Goal: Task Accomplishment & Management: Manage account settings

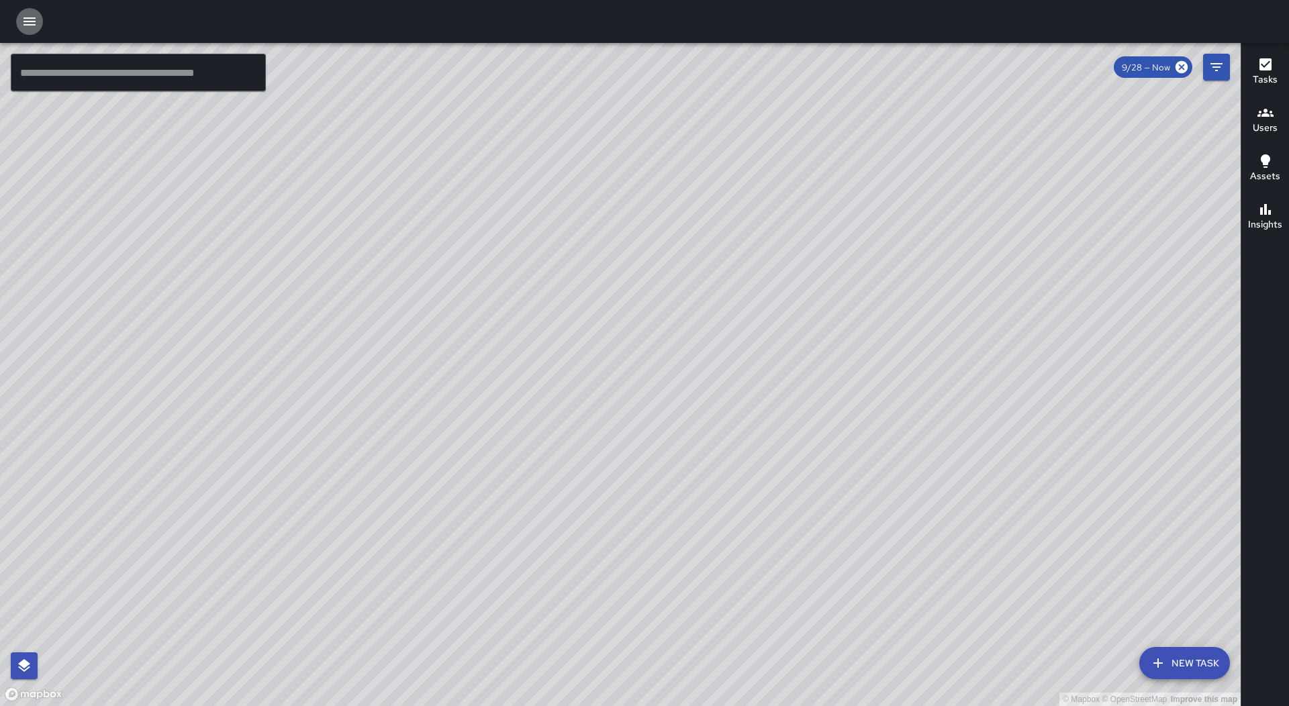
click at [30, 28] on icon "button" at bounding box center [29, 21] width 16 height 16
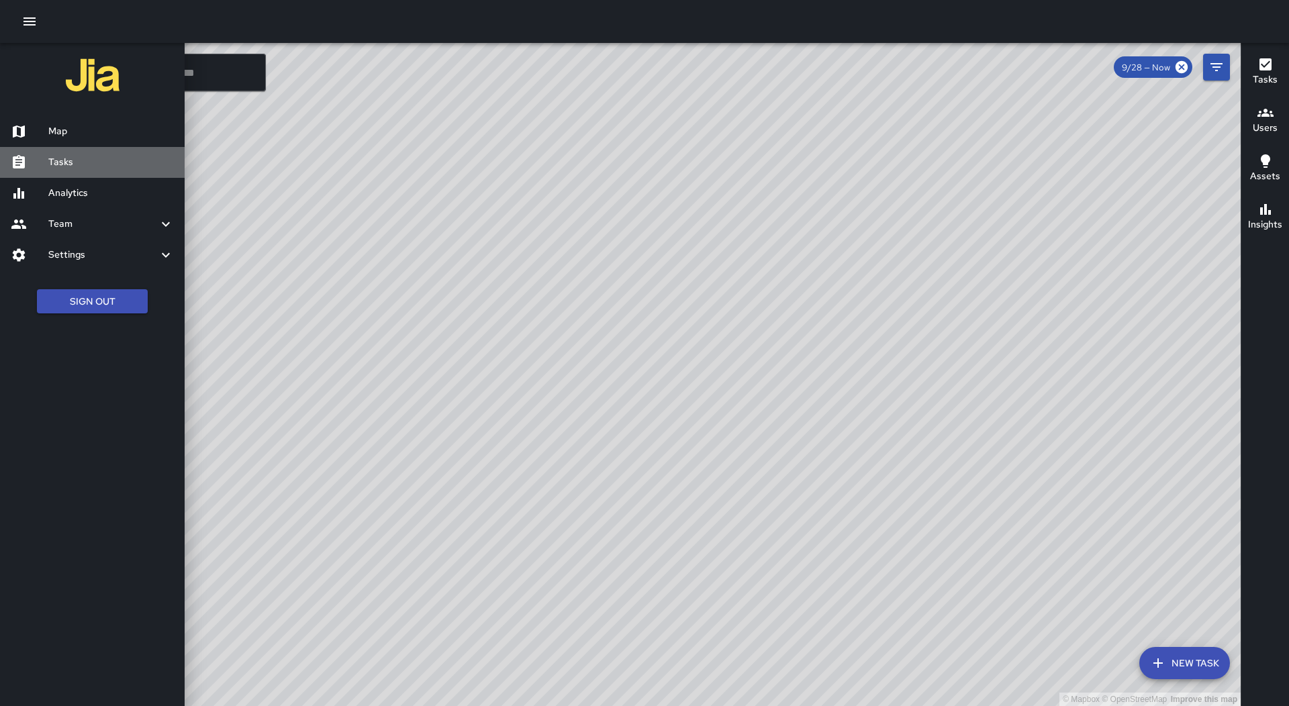
click at [85, 154] on div "Tasks" at bounding box center [92, 162] width 185 height 31
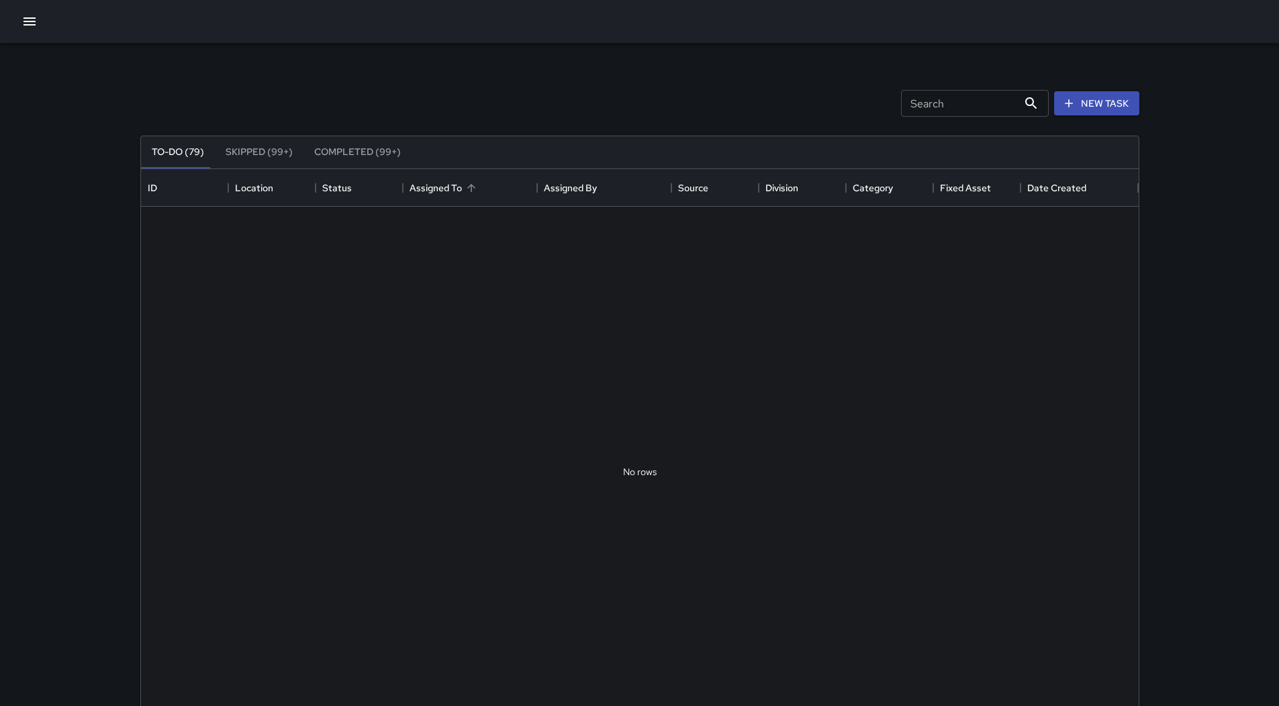
scroll to position [558, 987]
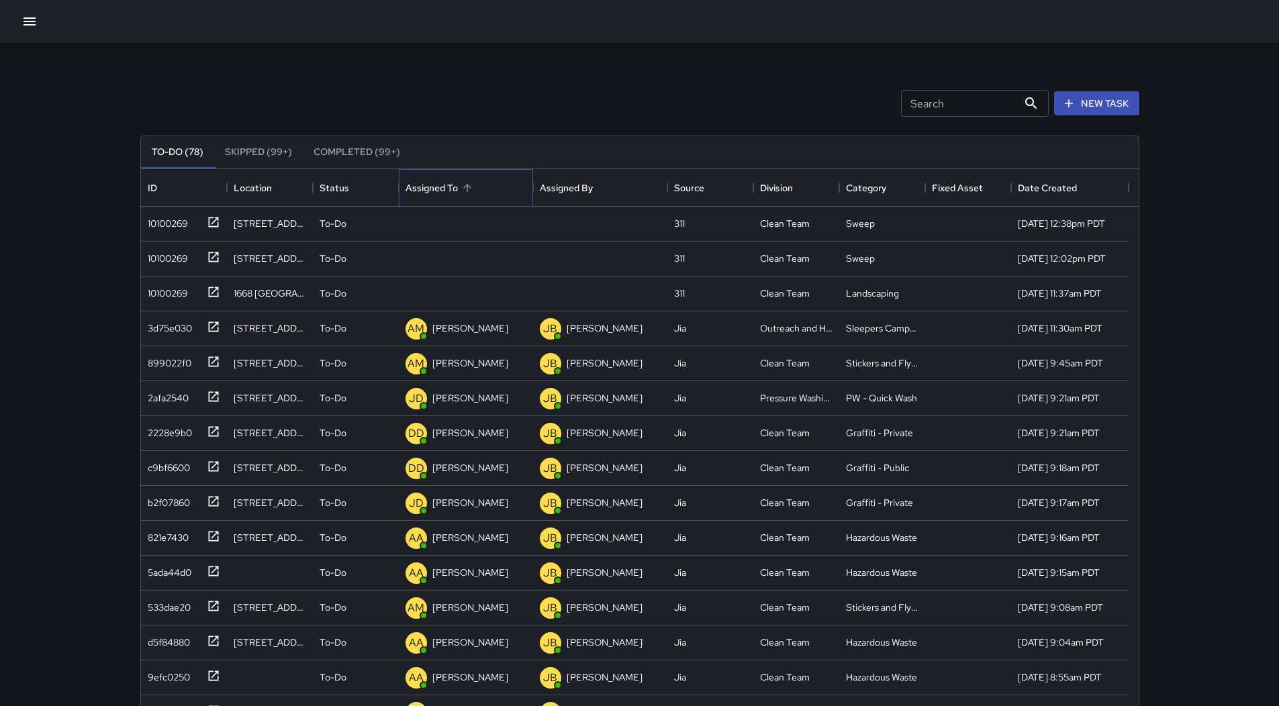
click at [477, 186] on div "Assigned To" at bounding box center [465, 188] width 121 height 38
click at [168, 221] on div "10100269" at bounding box center [165, 220] width 46 height 19
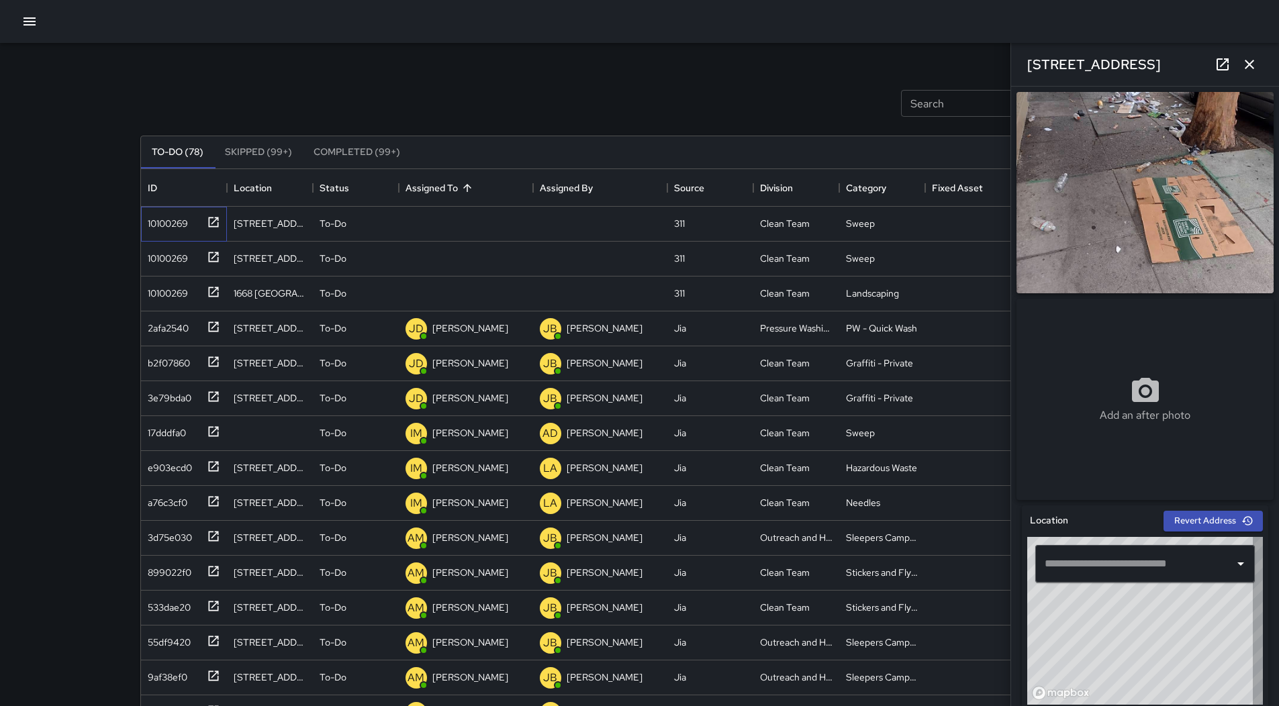
type input "**********"
click at [463, 237] on div "Unassigned" at bounding box center [443, 224] width 81 height 27
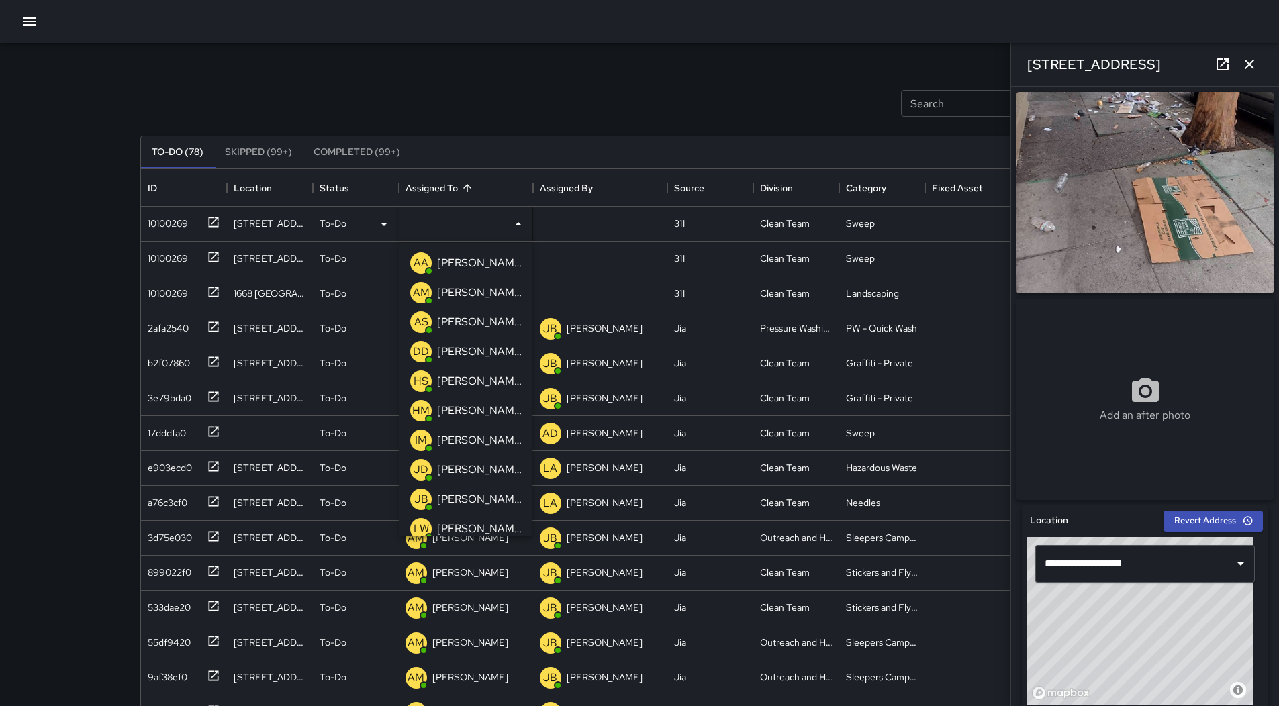
drag, startPoint x: 471, startPoint y: 436, endPoint x: 397, endPoint y: 410, distance: 79.0
click at [471, 436] on p "[PERSON_NAME]" at bounding box center [479, 440] width 85 height 16
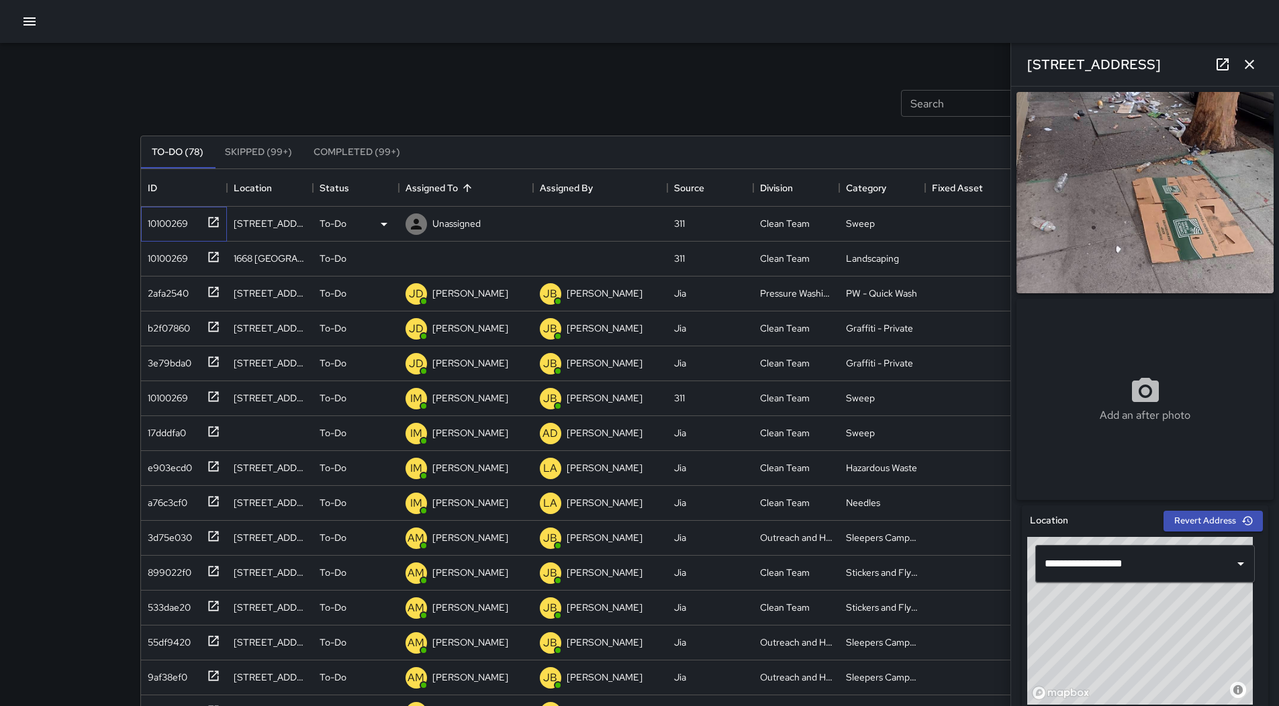
click at [160, 221] on div "10100269" at bounding box center [165, 220] width 46 height 19
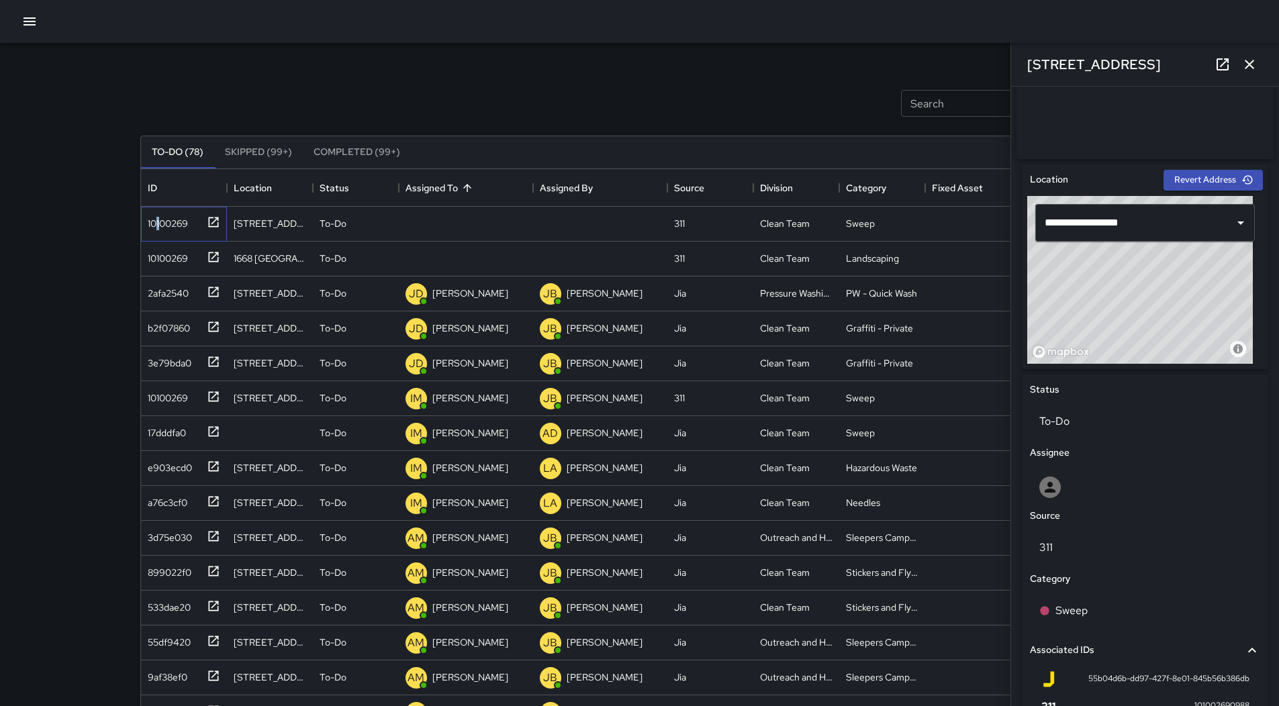
scroll to position [336, 0]
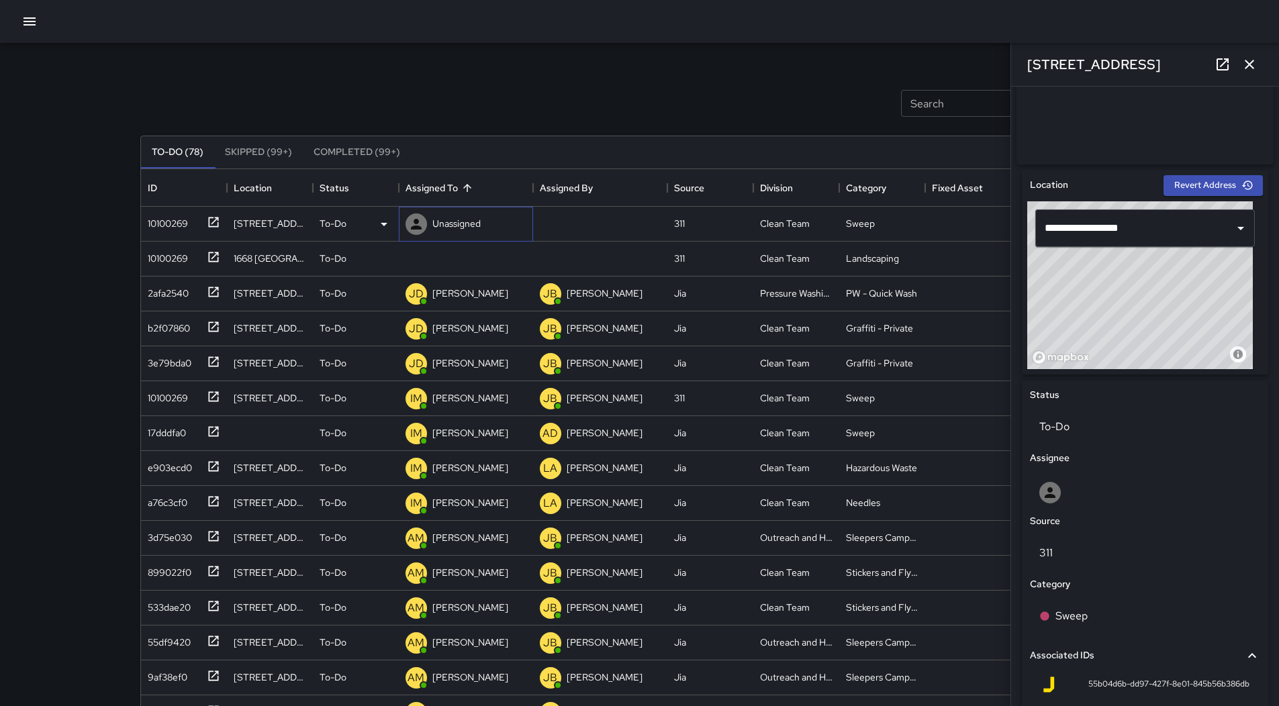
click at [468, 219] on p "Unassigned" at bounding box center [456, 223] width 48 height 13
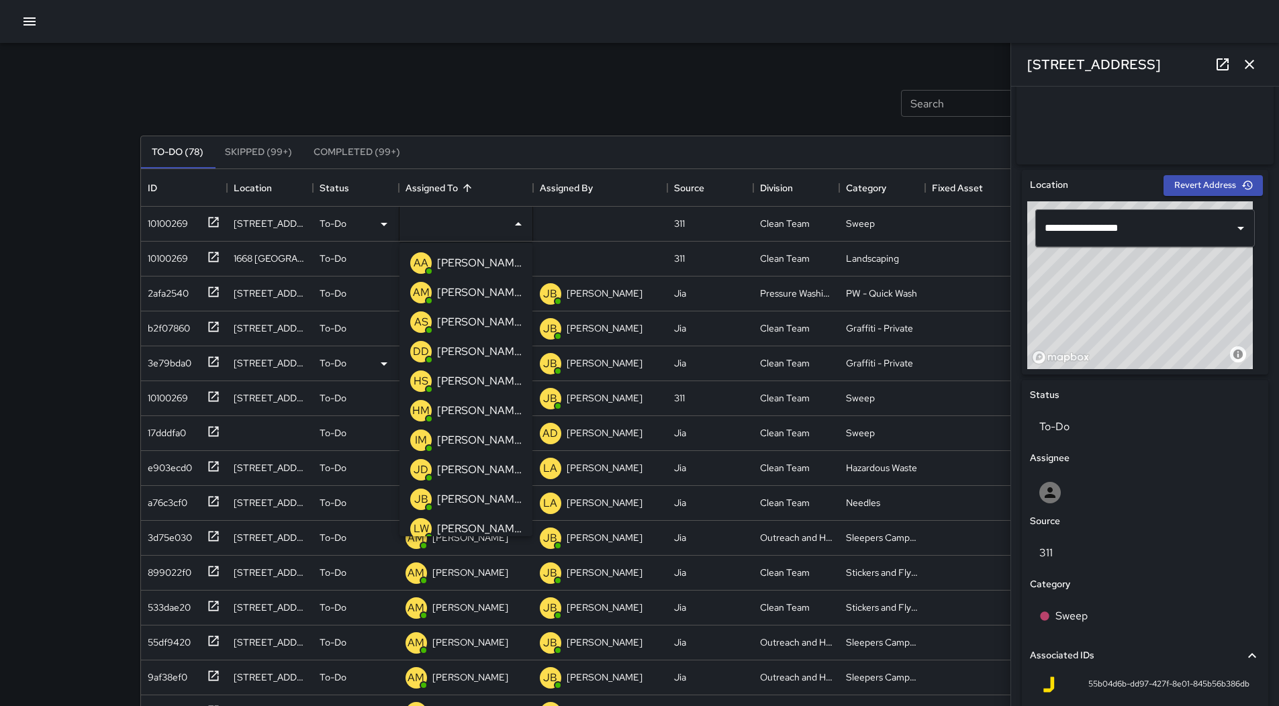
drag, startPoint x: 445, startPoint y: 317, endPoint x: 426, endPoint y: 317, distance: 18.8
click at [444, 317] on p "[PERSON_NAME]" at bounding box center [479, 322] width 85 height 16
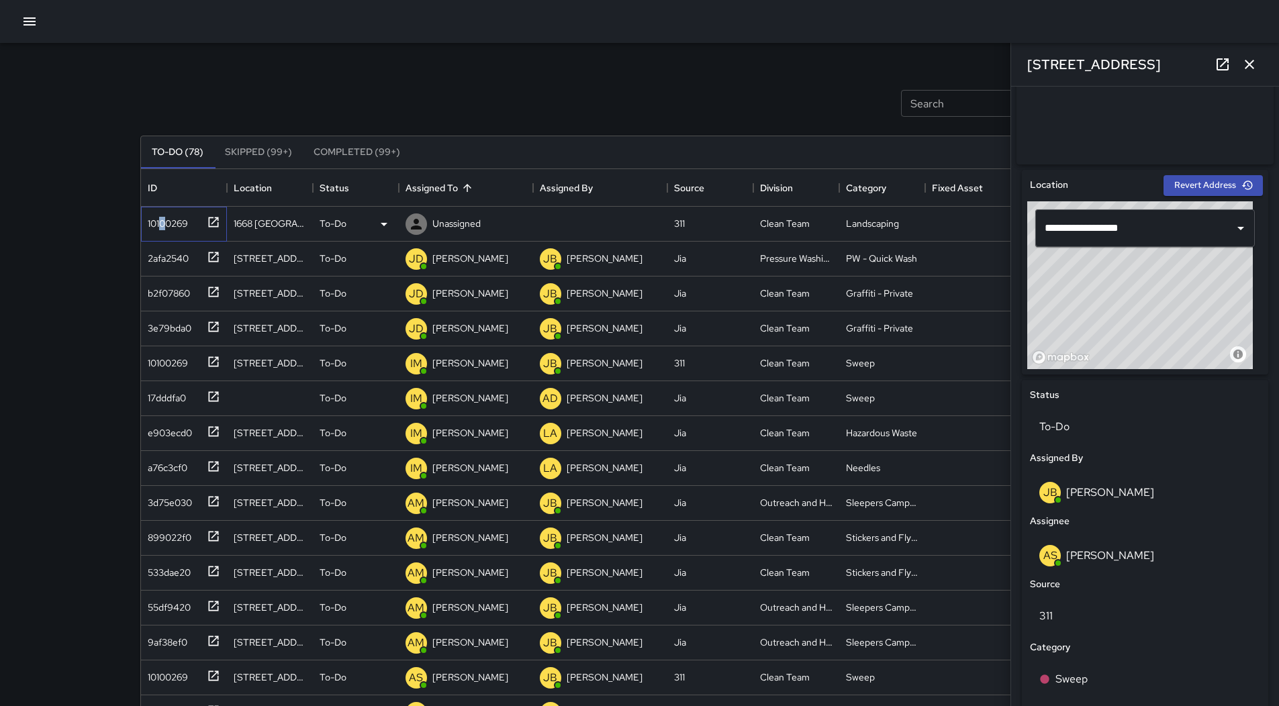
click at [165, 231] on div "10100269" at bounding box center [181, 221] width 78 height 22
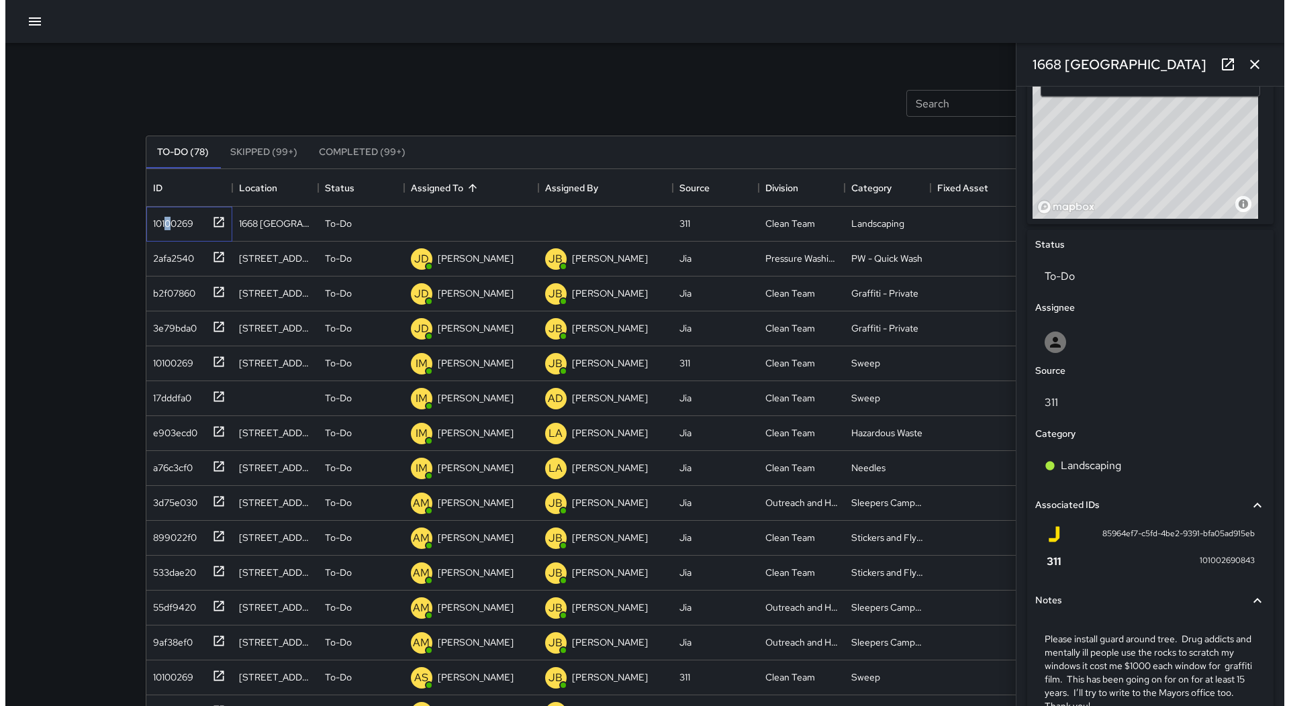
scroll to position [568, 0]
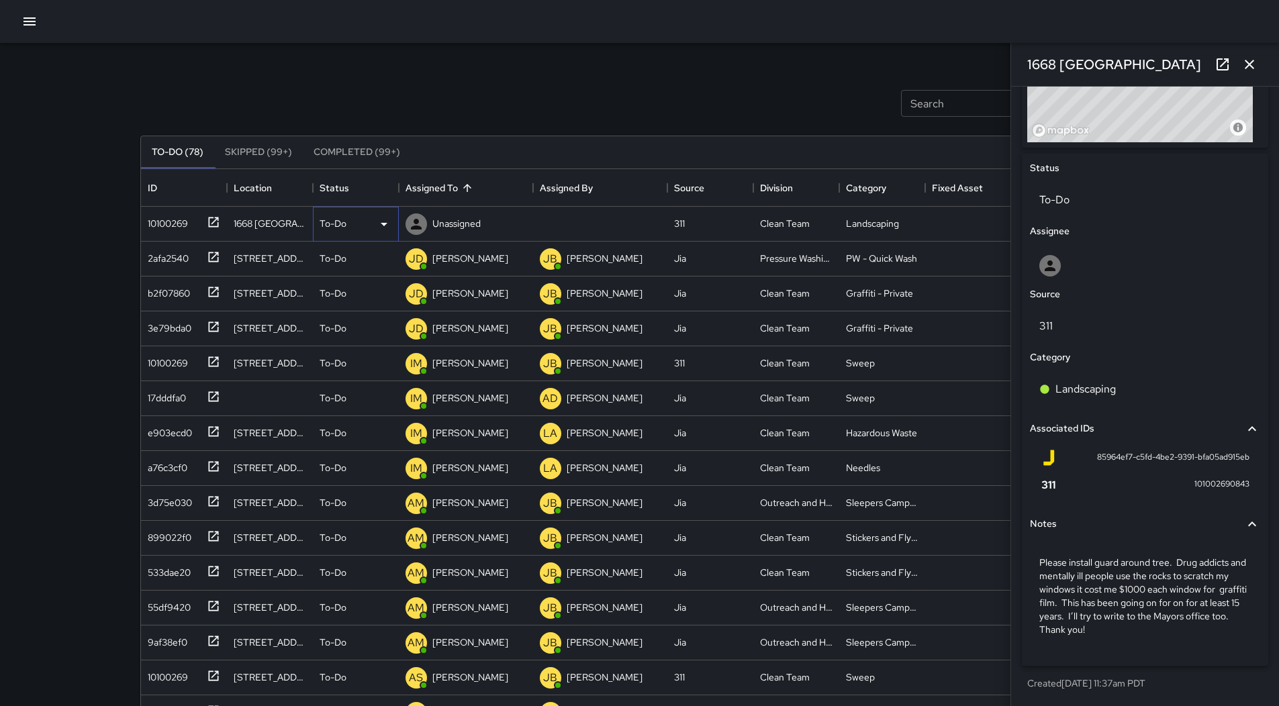
click at [360, 232] on div "To-Do" at bounding box center [356, 224] width 86 height 35
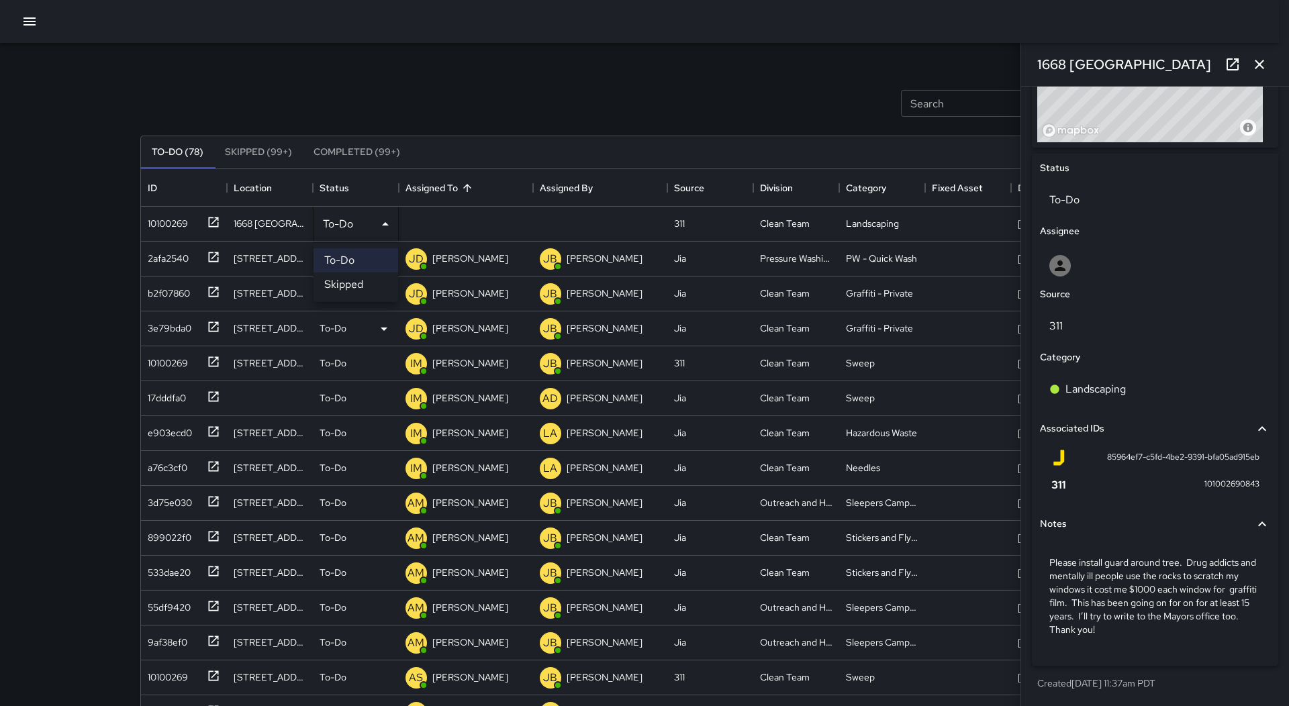
click at [360, 295] on li "Skipped" at bounding box center [355, 284] width 85 height 24
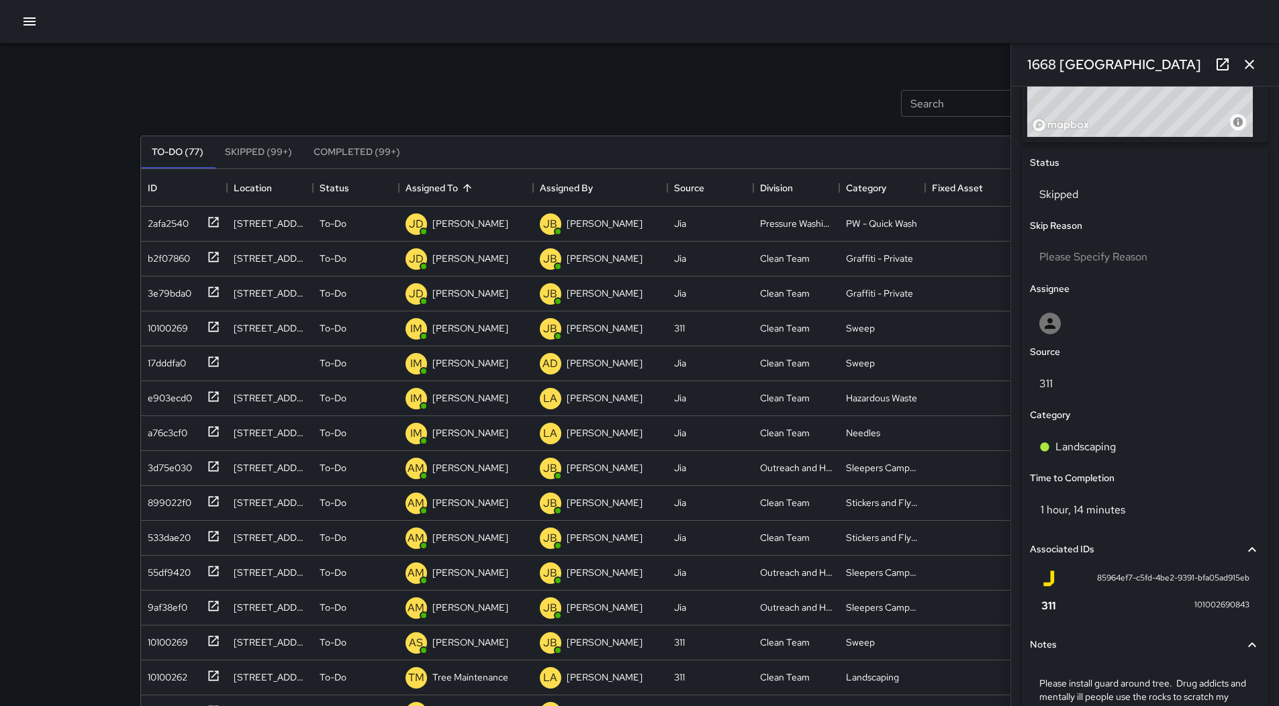
click at [36, 35] on div at bounding box center [639, 21] width 1279 height 43
click at [44, 27] on div at bounding box center [639, 21] width 1279 height 43
click at [18, 12] on div at bounding box center [639, 21] width 1279 height 43
click at [19, 17] on button "button" at bounding box center [29, 21] width 27 height 27
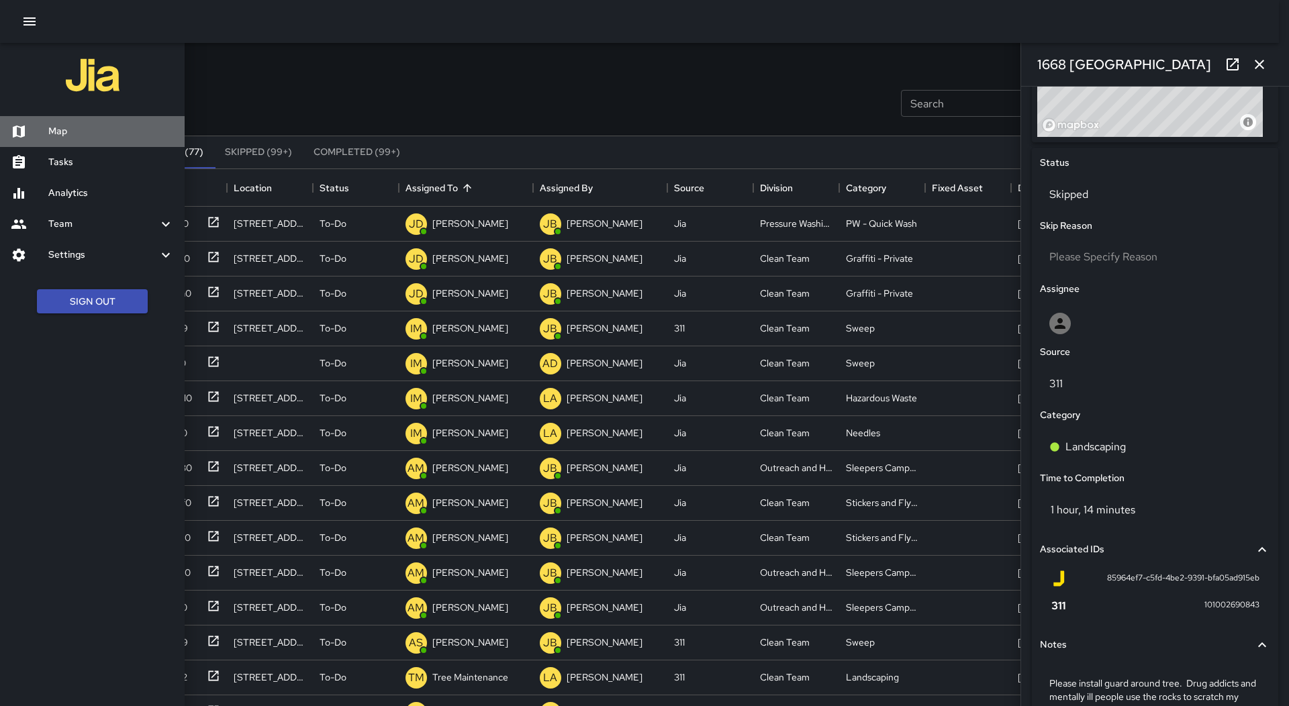
click at [103, 140] on div "Map" at bounding box center [92, 131] width 185 height 31
